Goal: Task Accomplishment & Management: Manage account settings

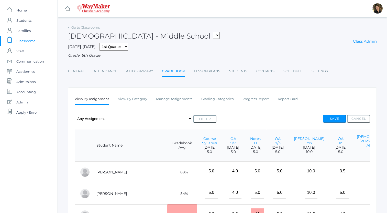
scroll to position [1, 0]
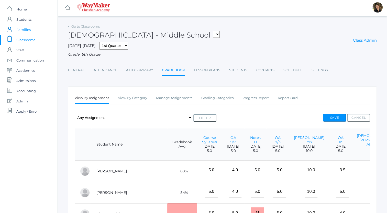
click at [25, 30] on span "Families" at bounding box center [23, 30] width 14 height 10
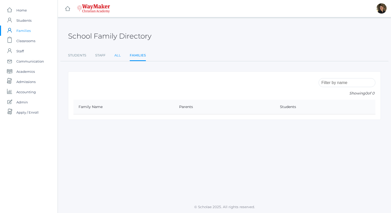
click at [119, 55] on link "All" at bounding box center [117, 55] width 6 height 10
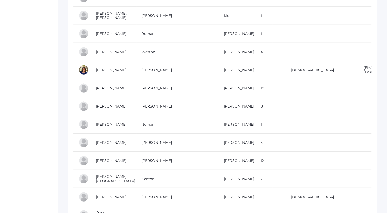
scroll to position [1334, 0]
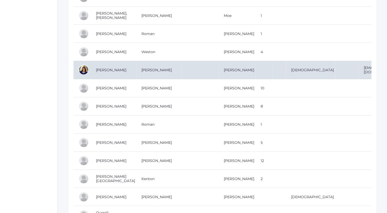
click at [114, 61] on td "Murphy, Laura" at bounding box center [114, 70] width 46 height 18
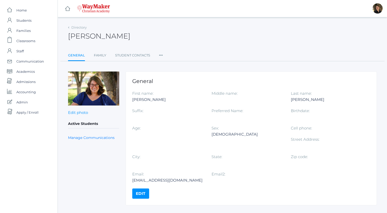
click at [160, 55] on icon at bounding box center [161, 53] width 4 height 7
click at [168, 65] on link "Roles" at bounding box center [179, 66] width 31 height 10
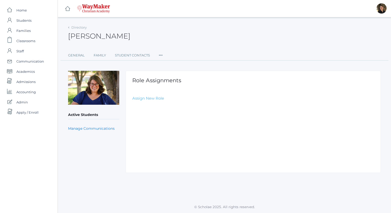
click at [154, 99] on link "Assign New Role" at bounding box center [148, 98] width 32 height 5
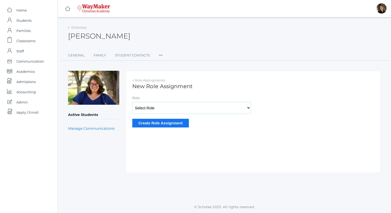
click at [160, 108] on select "Select Role Staff Family Student Other" at bounding box center [191, 108] width 119 height 12
click at [160, 55] on icon at bounding box center [161, 53] width 4 height 7
click at [173, 76] on link "User Access" at bounding box center [179, 77] width 31 height 10
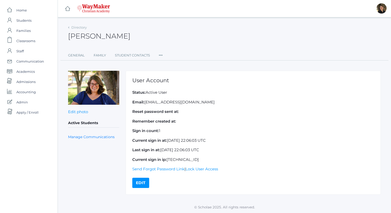
click at [141, 184] on link "edit" at bounding box center [140, 183] width 17 height 10
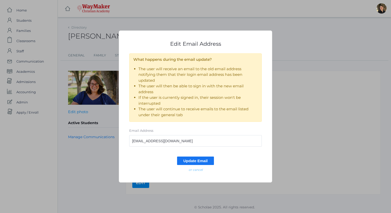
click at [196, 170] on em "or cancel" at bounding box center [196, 170] width 14 height 4
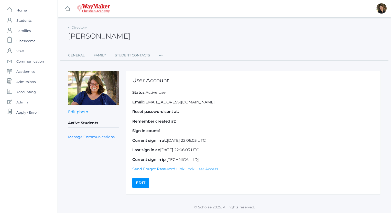
click at [199, 170] on link "Lock User Access" at bounding box center [202, 169] width 33 height 5
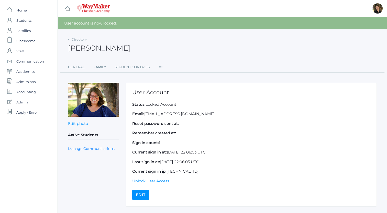
click at [161, 66] on icon at bounding box center [161, 65] width 4 height 7
click at [174, 100] on link "Permissions" at bounding box center [179, 99] width 31 height 10
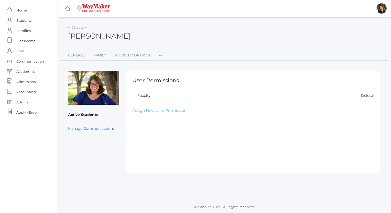
click at [164, 111] on link "Assign New User Permission" at bounding box center [159, 110] width 54 height 5
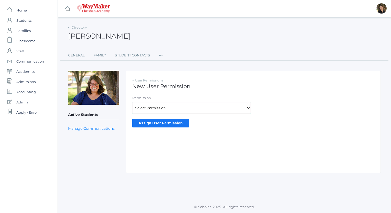
click at [170, 107] on select "Select Permission Scholae Admin Principal Accounting Admin Academic Admin Trans…" at bounding box center [191, 108] width 119 height 12
click at [197, 125] on div "Assign User Permission" at bounding box center [191, 123] width 119 height 8
click at [143, 80] on link "< User Permissions" at bounding box center [147, 80] width 31 height 4
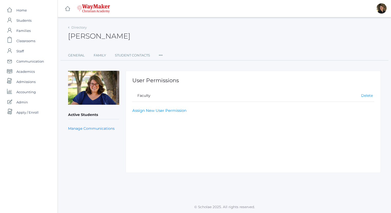
click at [367, 97] on link "Delete" at bounding box center [367, 95] width 12 height 5
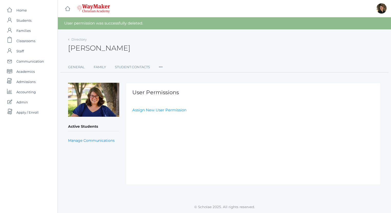
click at [161, 67] on icon at bounding box center [161, 65] width 4 height 7
click at [76, 68] on link "General" at bounding box center [76, 67] width 17 height 10
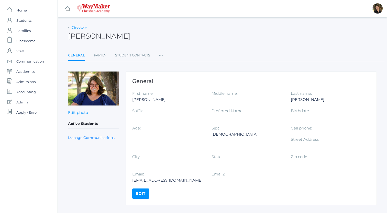
click at [78, 28] on link "Directory" at bounding box center [78, 27] width 15 height 4
